Goal: Participate in discussion: Engage in conversation with other users on a specific topic

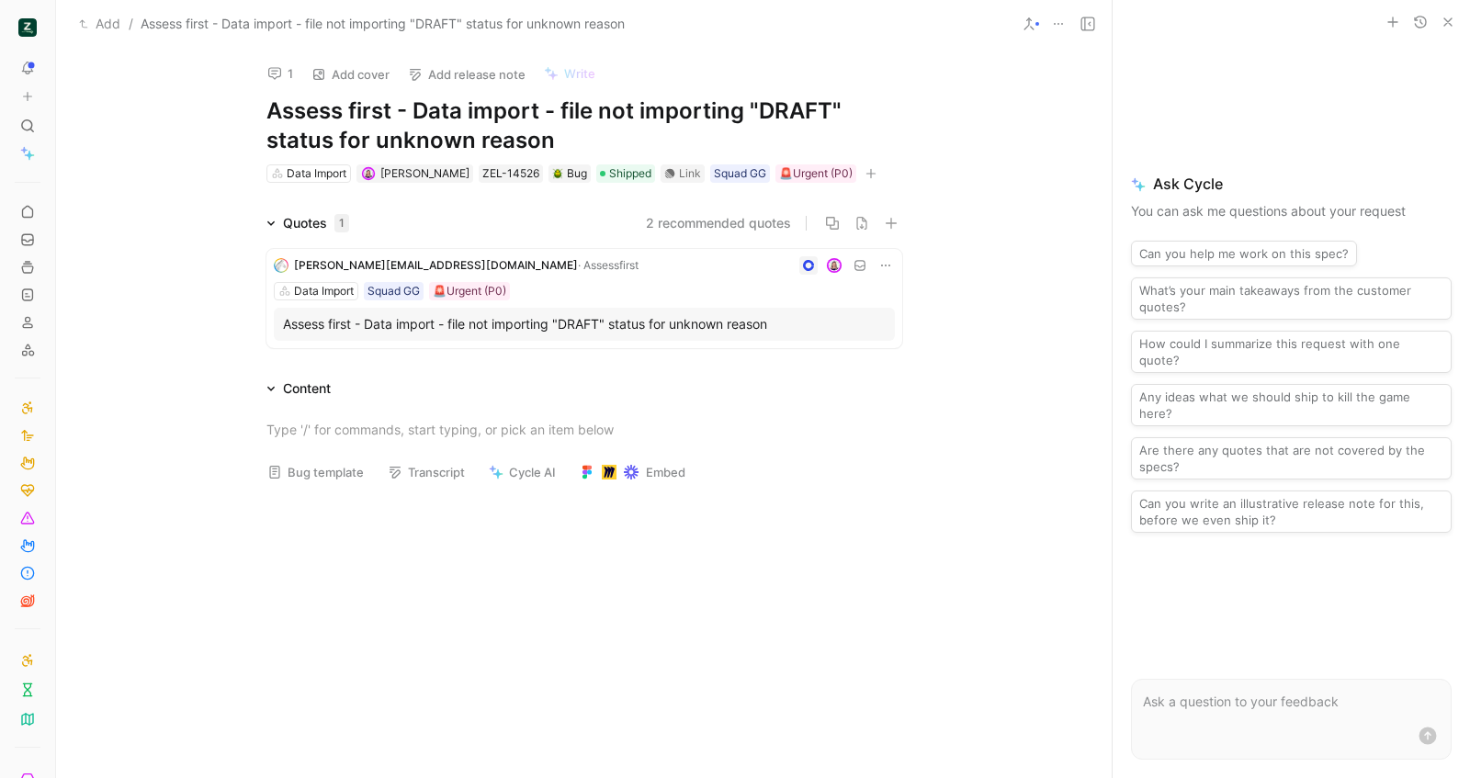
click at [1456, 24] on button "button" at bounding box center [1448, 22] width 22 height 22
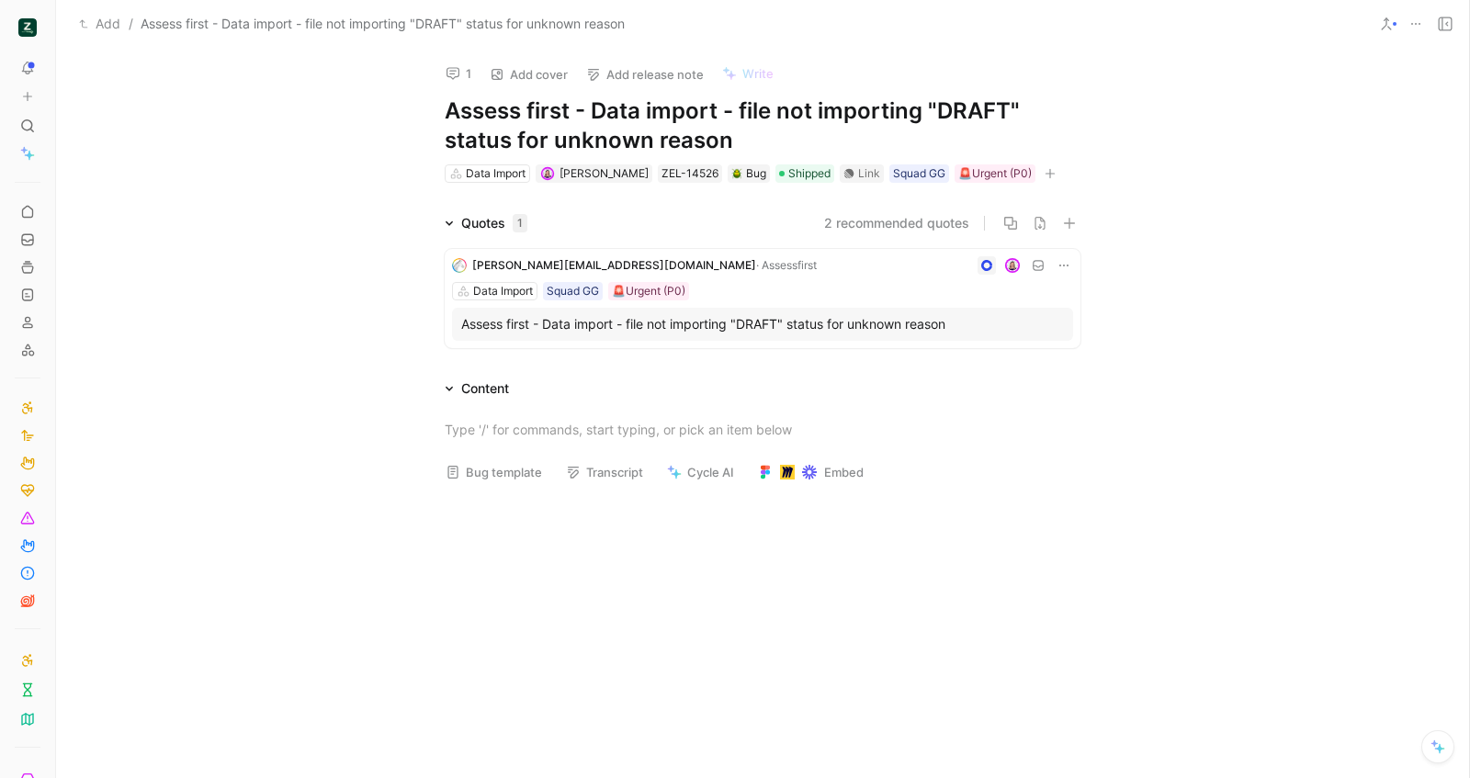
click at [841, 273] on div at bounding box center [948, 265] width 249 height 18
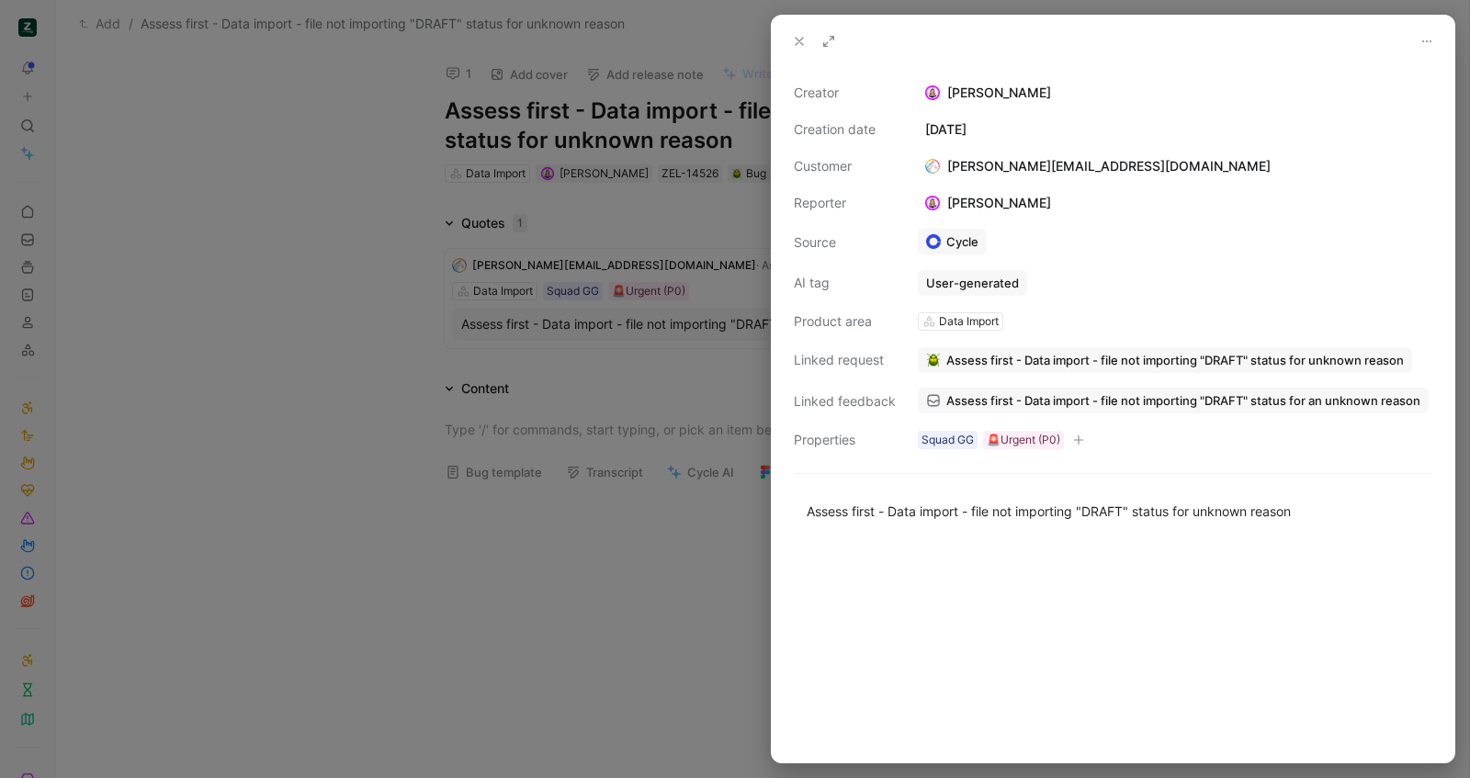
click at [800, 51] on button at bounding box center [800, 41] width 26 height 26
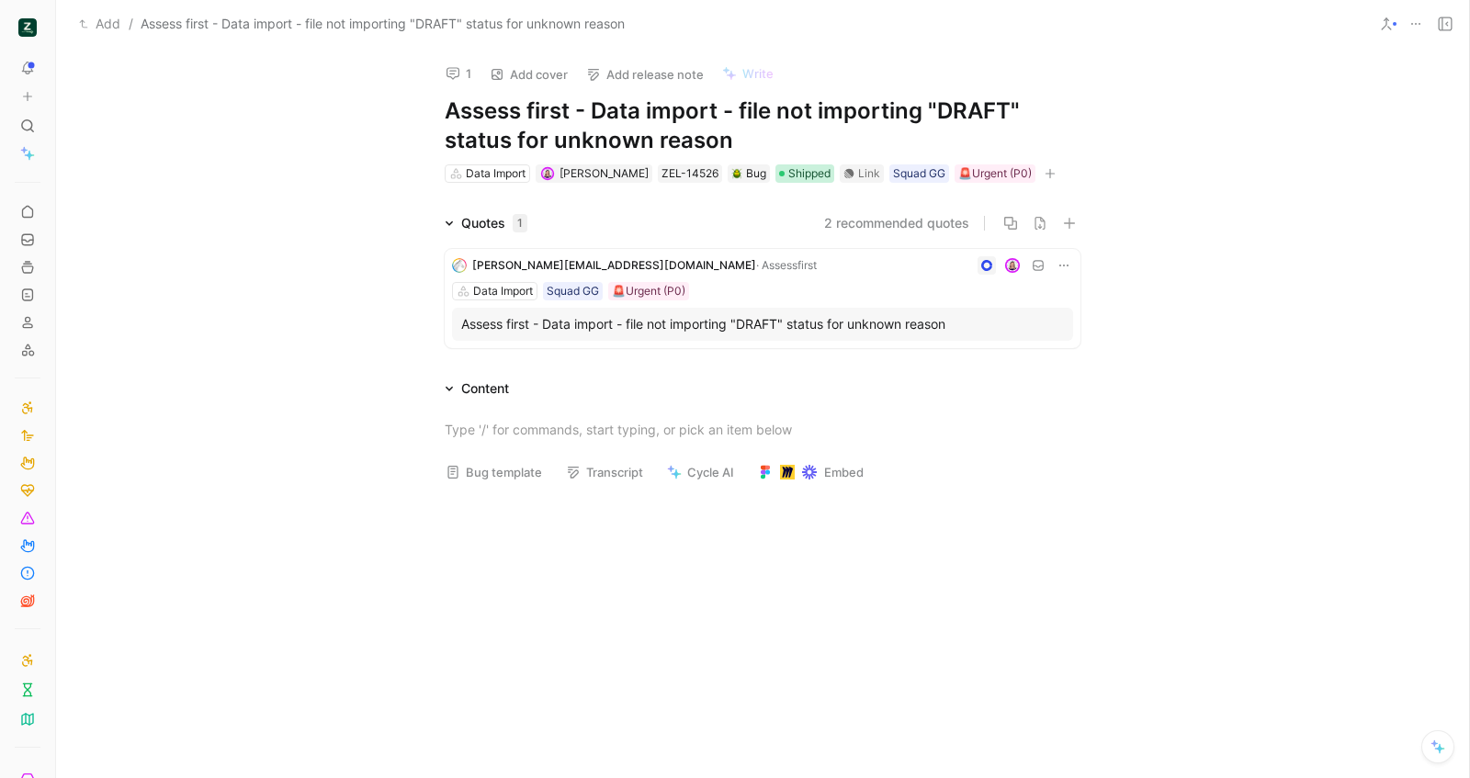
click at [789, 172] on span "Shipped" at bounding box center [810, 174] width 42 height 18
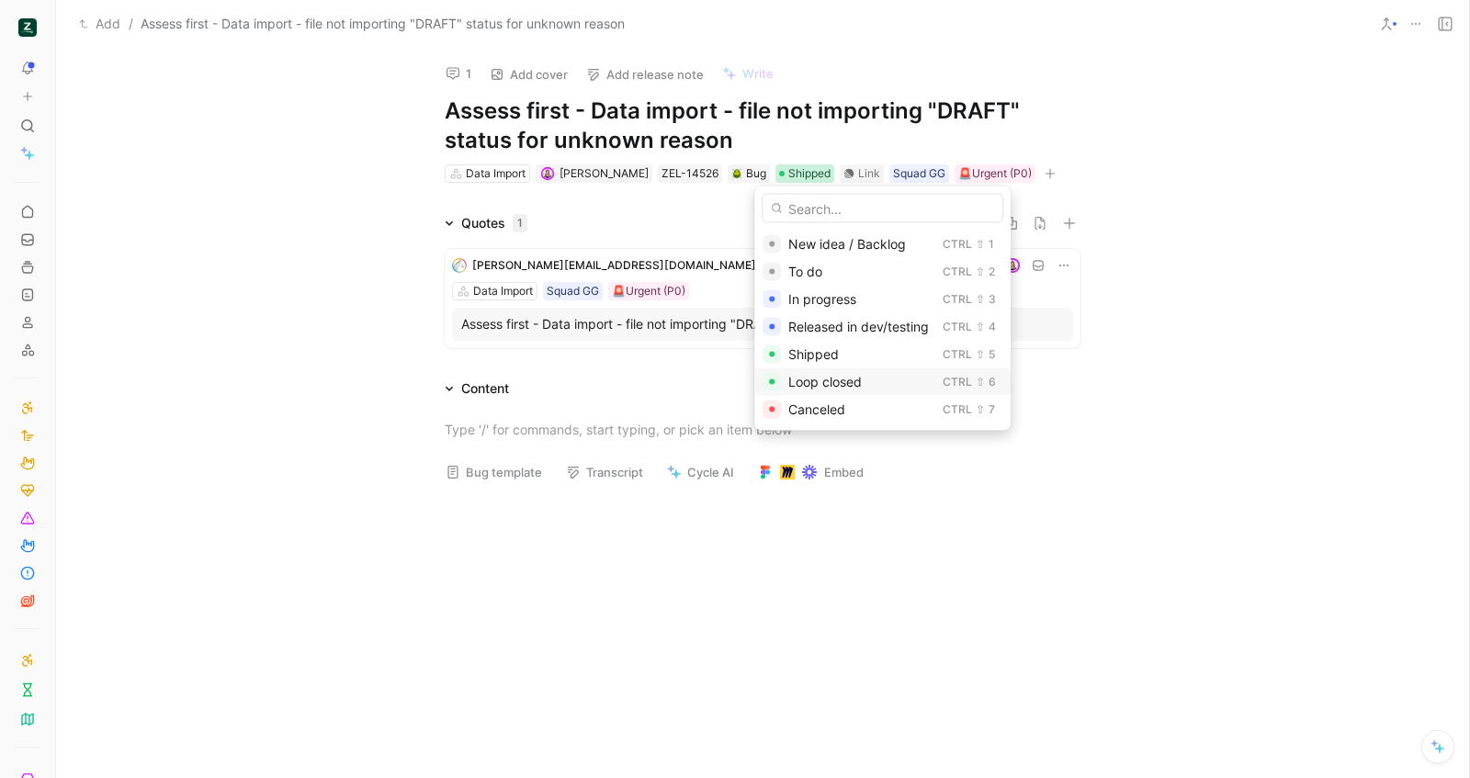
click at [817, 388] on span "Loop closed" at bounding box center [826, 382] width 74 height 16
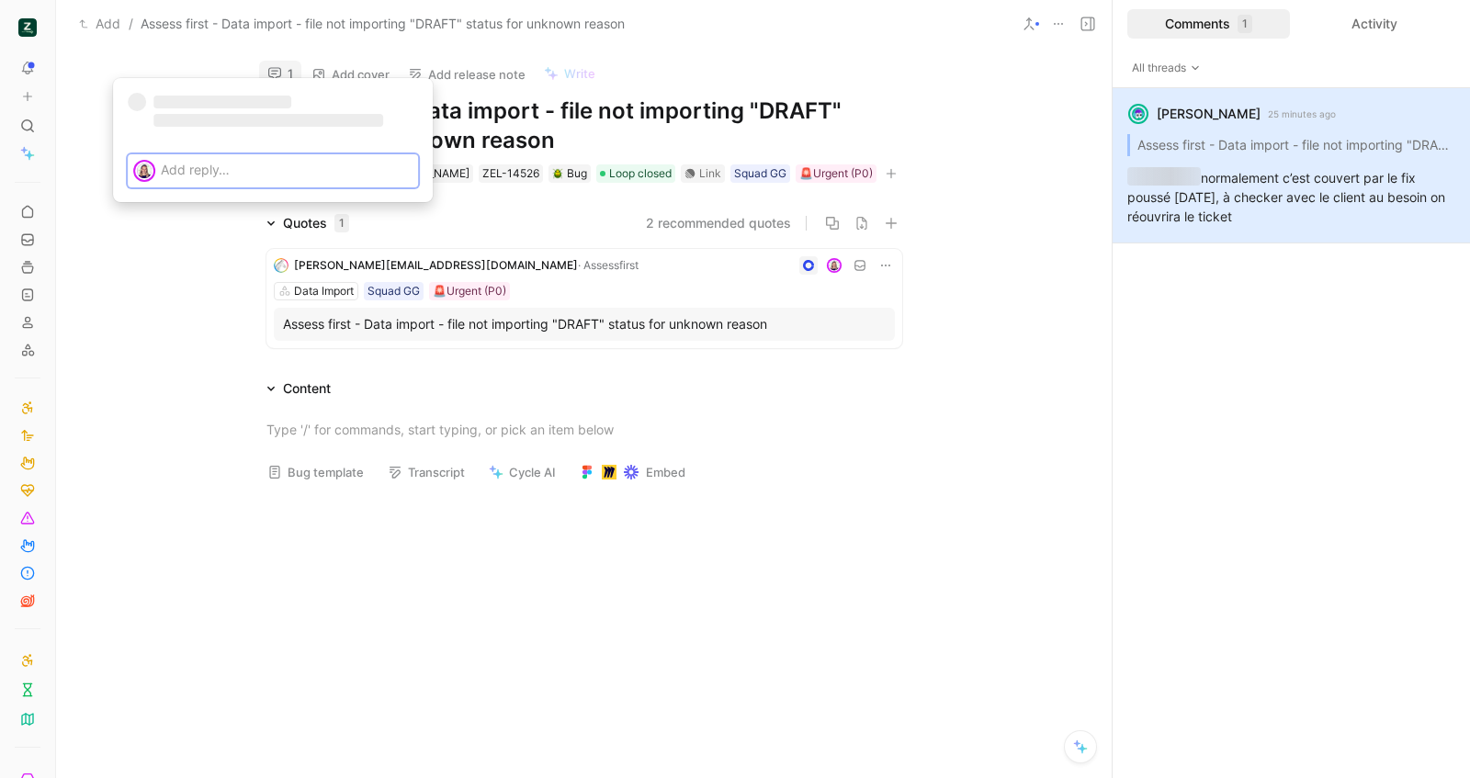
scroll to position [12, 0]
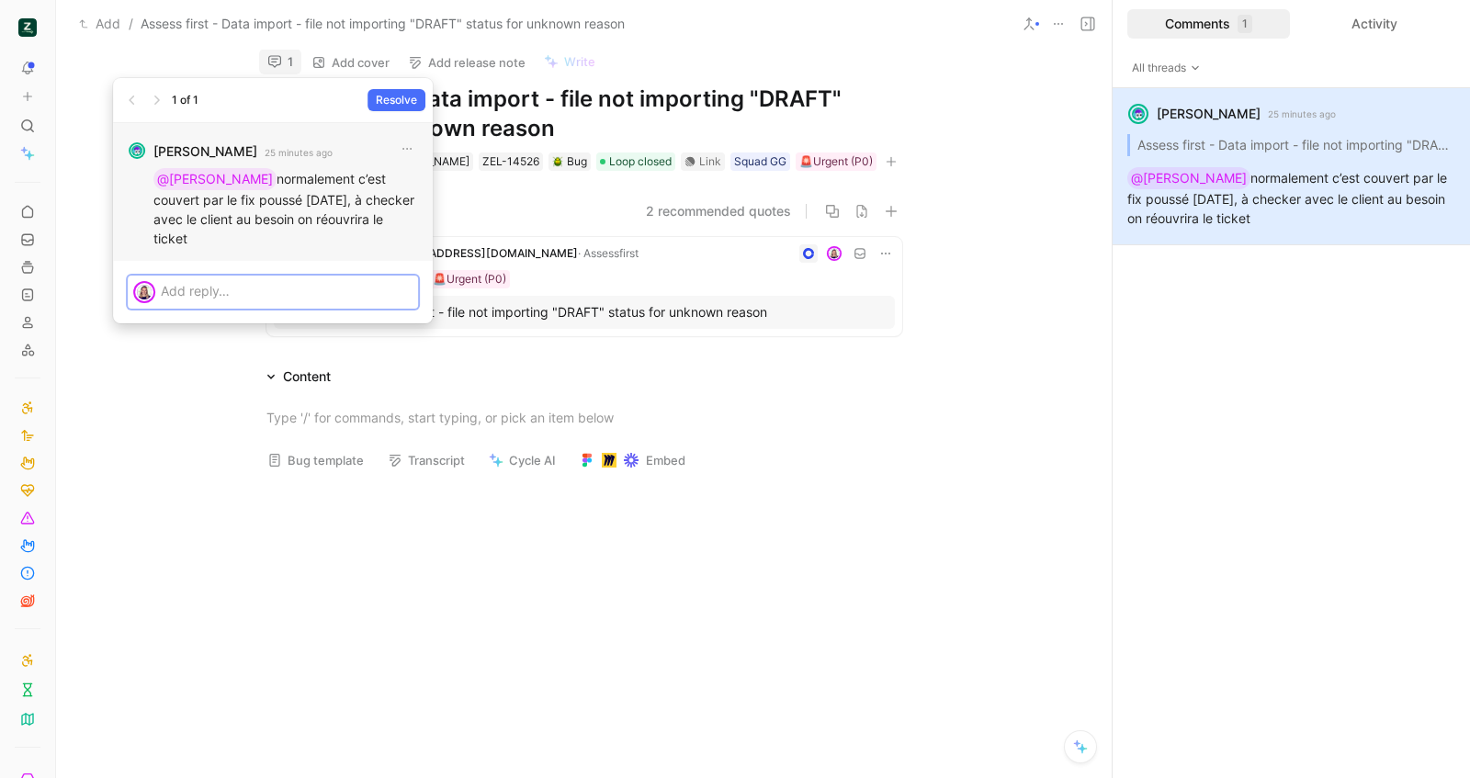
click at [334, 281] on p at bounding box center [287, 290] width 252 height 19
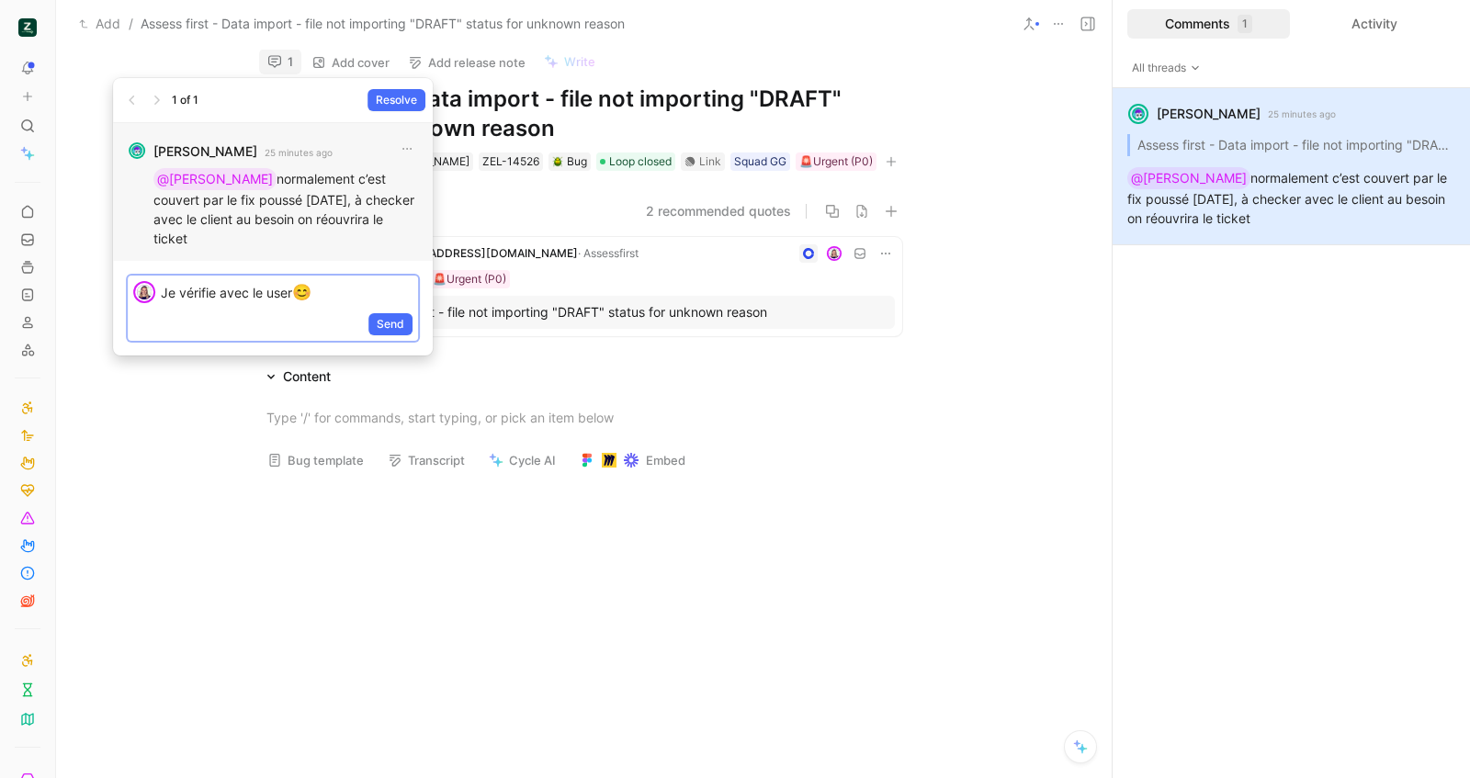
click at [382, 315] on span "Send" at bounding box center [391, 324] width 28 height 18
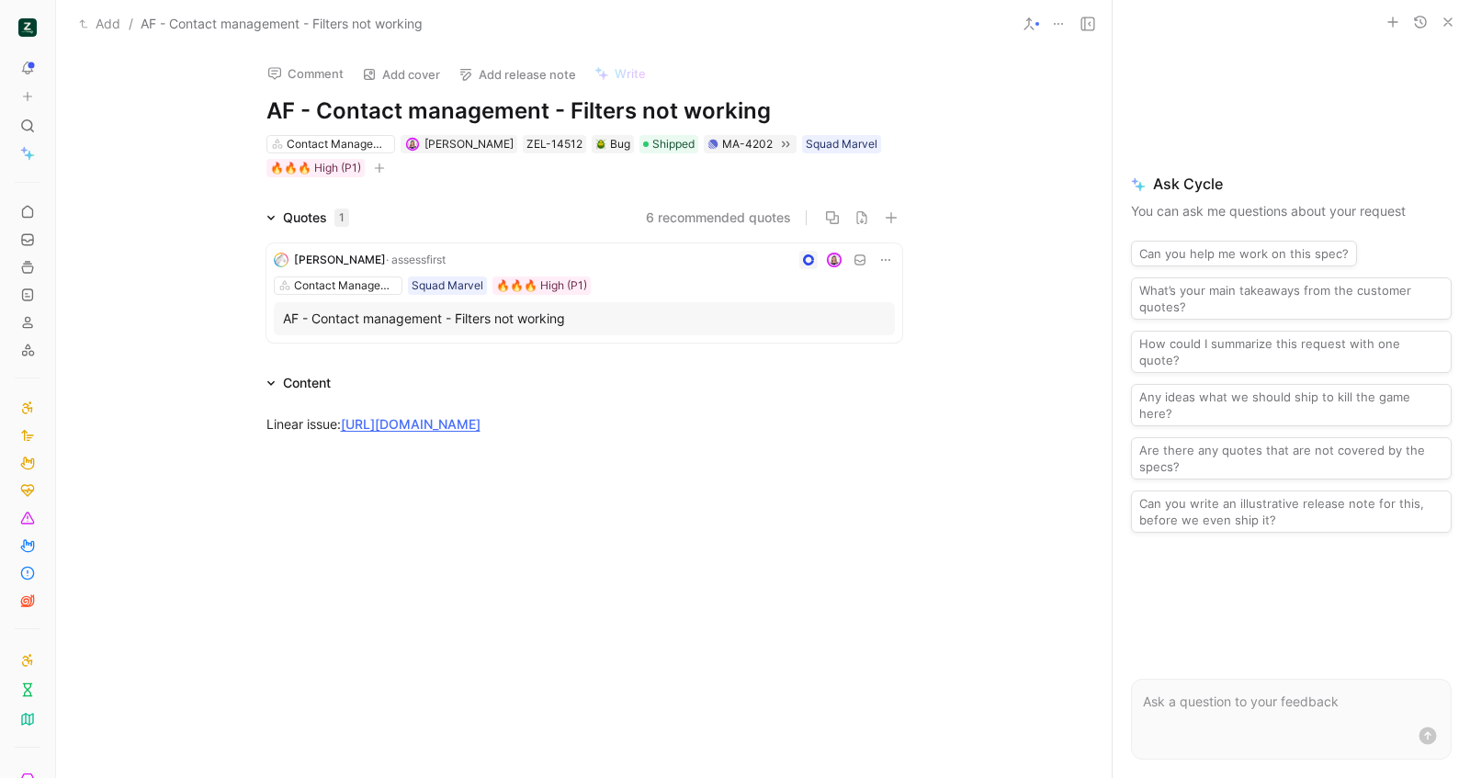
click at [1449, 18] on icon "button" at bounding box center [1448, 22] width 15 height 15
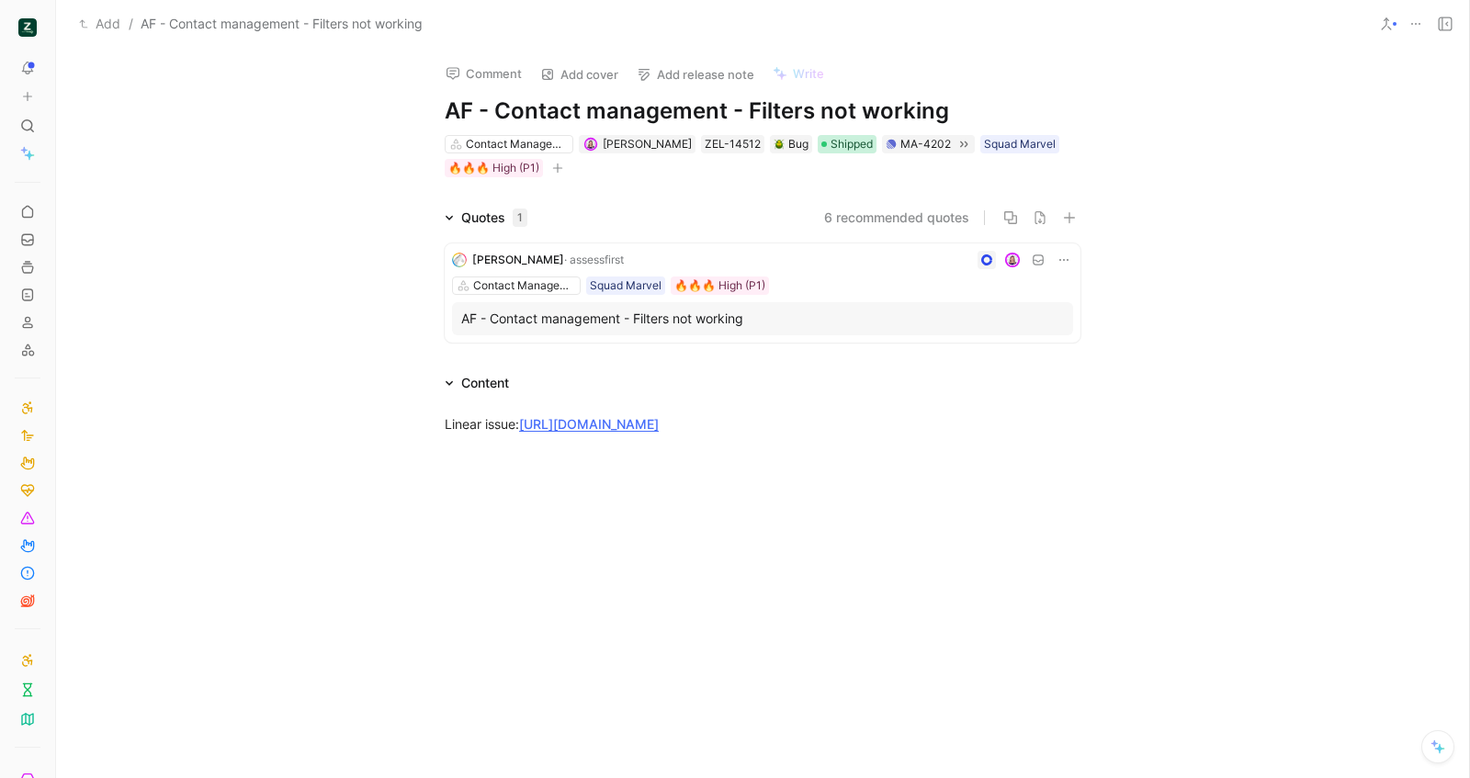
click at [840, 144] on span "Shipped" at bounding box center [852, 144] width 42 height 18
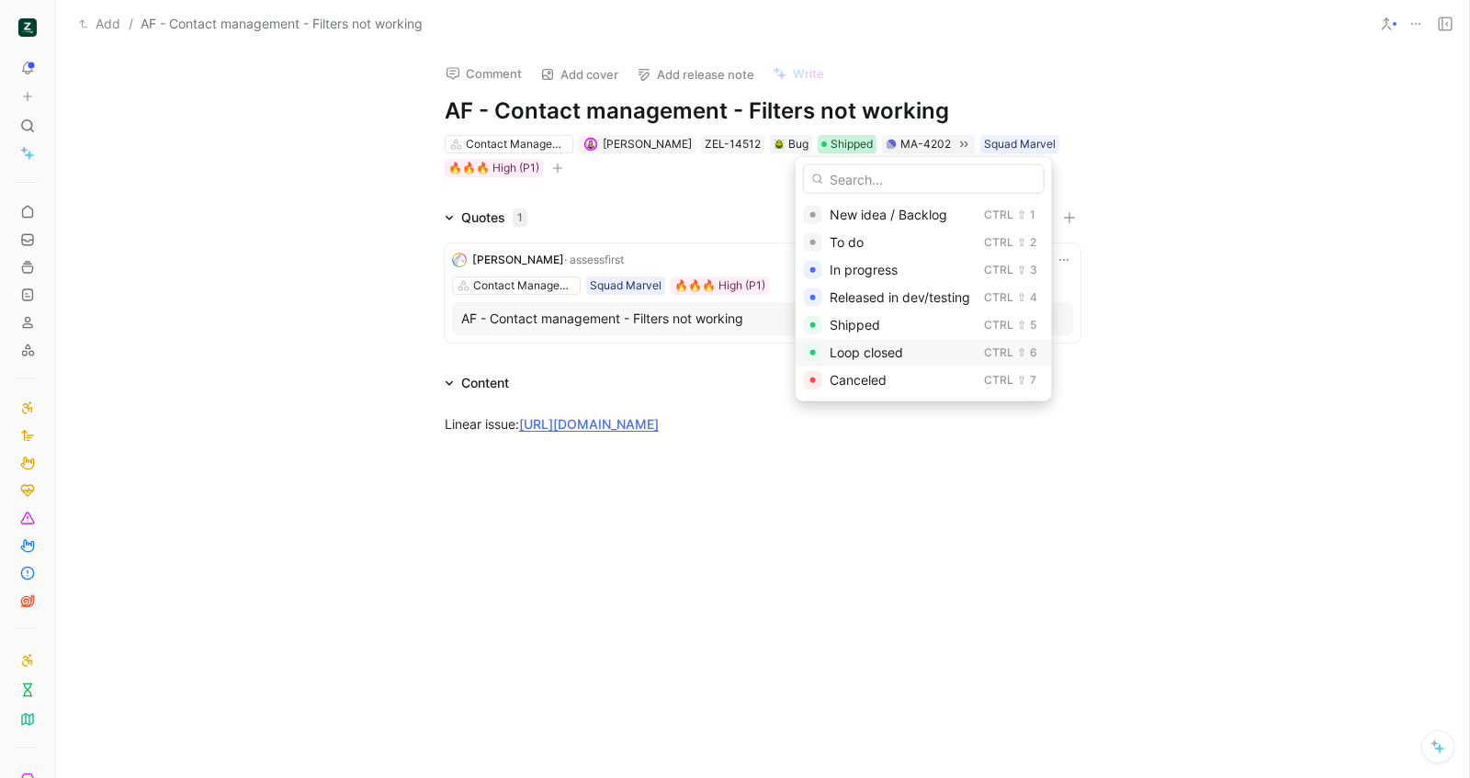
click at [836, 347] on span "Loop closed" at bounding box center [867, 353] width 74 height 16
